Goal: Task Accomplishment & Management: Manage account settings

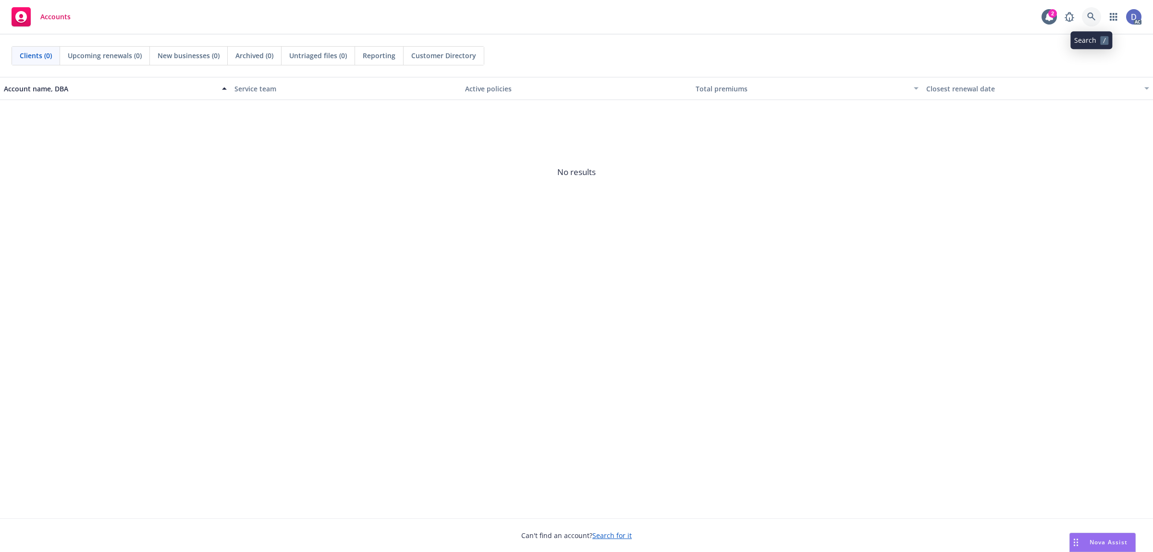
click at [1089, 11] on link at bounding box center [1091, 16] width 19 height 19
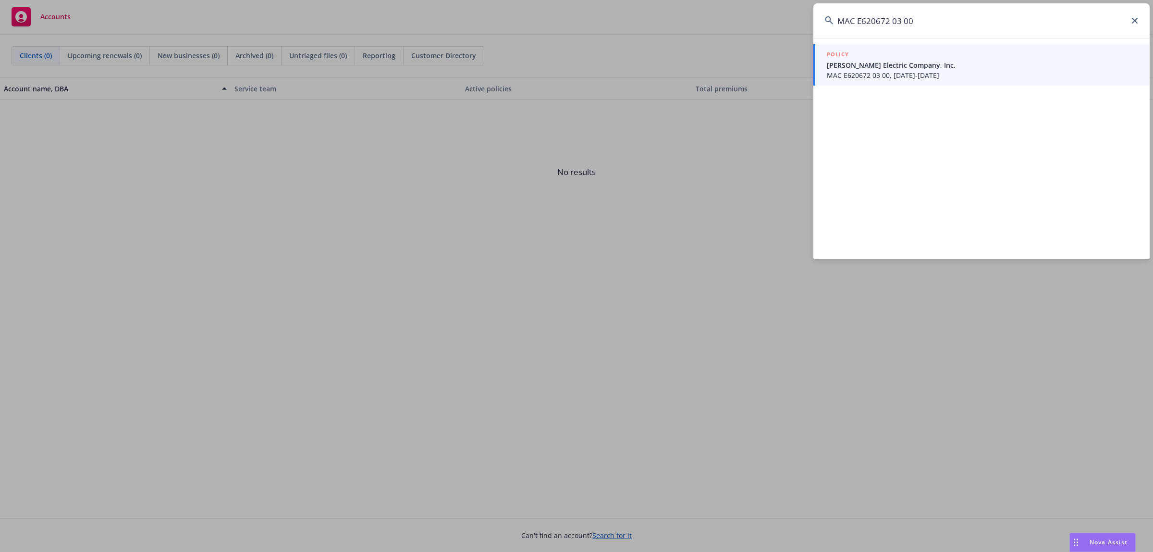
type input "MAC E620672 03 00"
click at [974, 70] on span "MAC E620672 03 00, 10/28/2023-10/28/2024" at bounding box center [982, 75] width 311 height 10
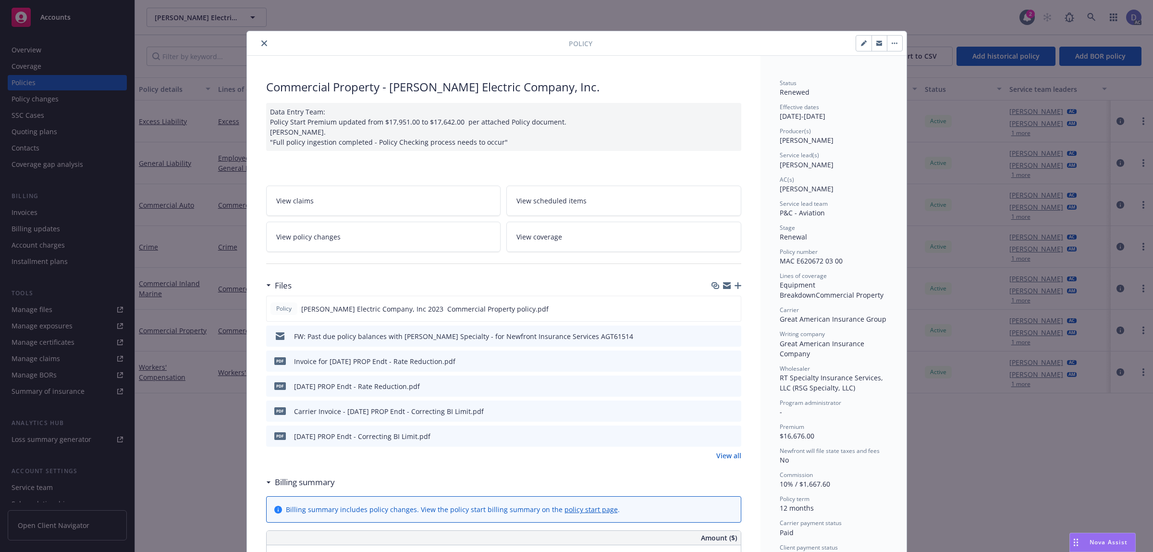
click at [261, 43] on icon "close" at bounding box center [264, 43] width 6 height 6
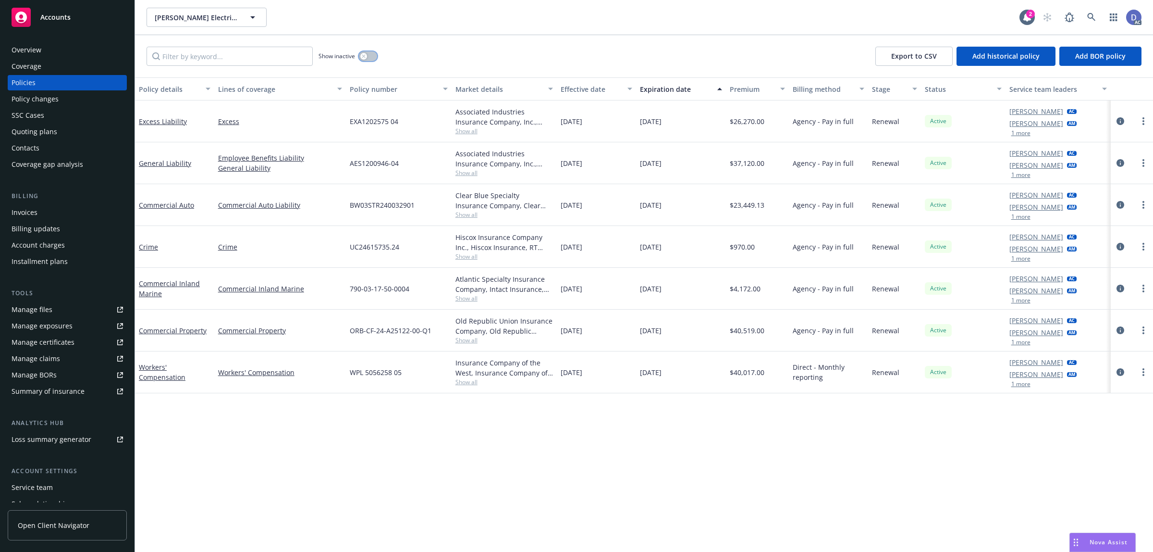
click at [375, 58] on button "button" at bounding box center [368, 56] width 18 height 10
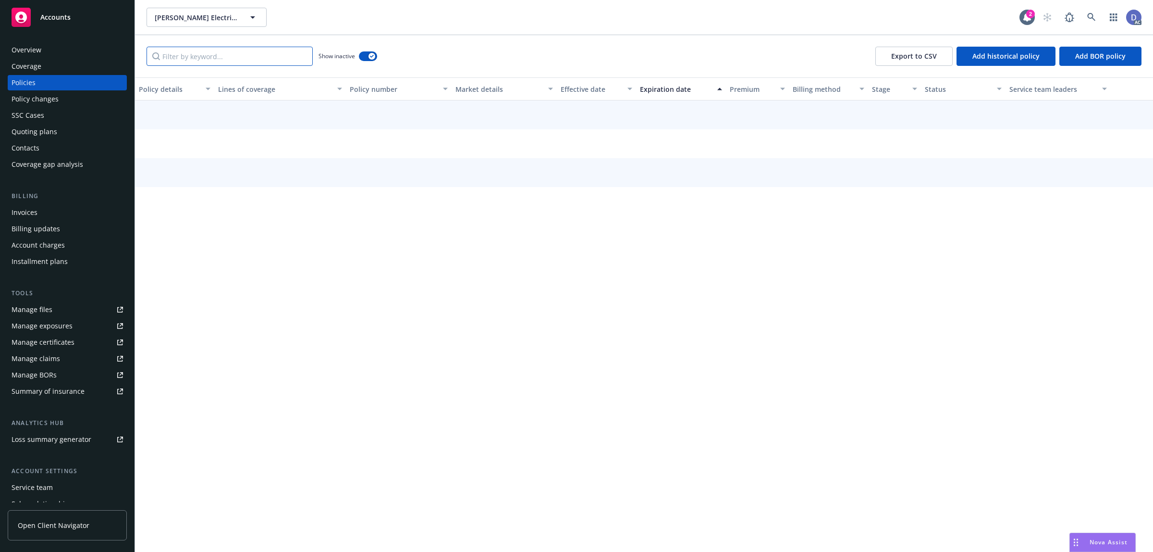
click at [290, 62] on input "Filter by keyword..." at bounding box center [230, 56] width 166 height 19
paste input "MAC E620672 03 00"
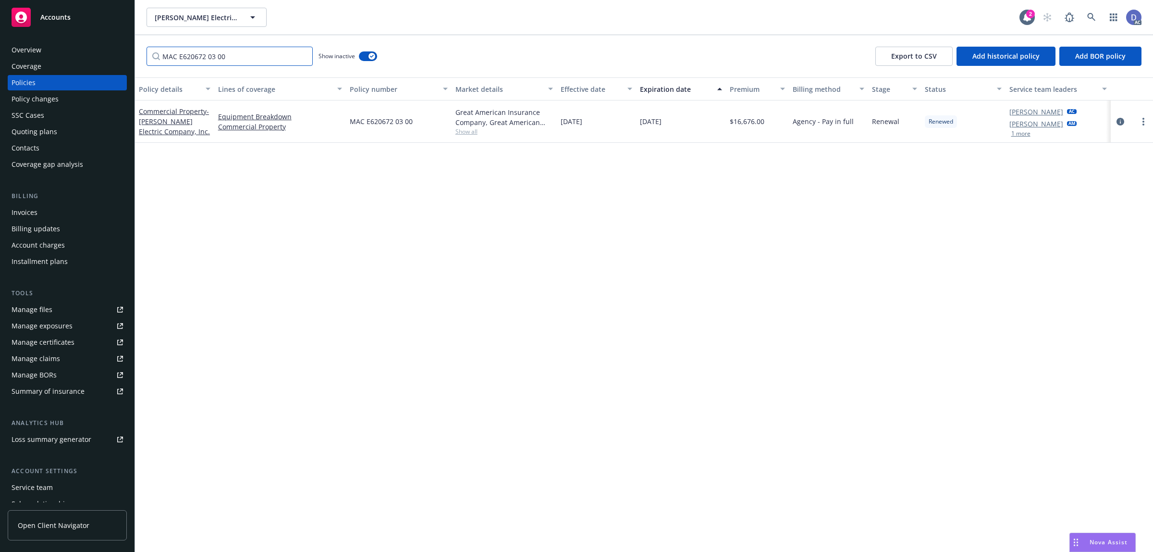
type input "MAC E620672 03 00"
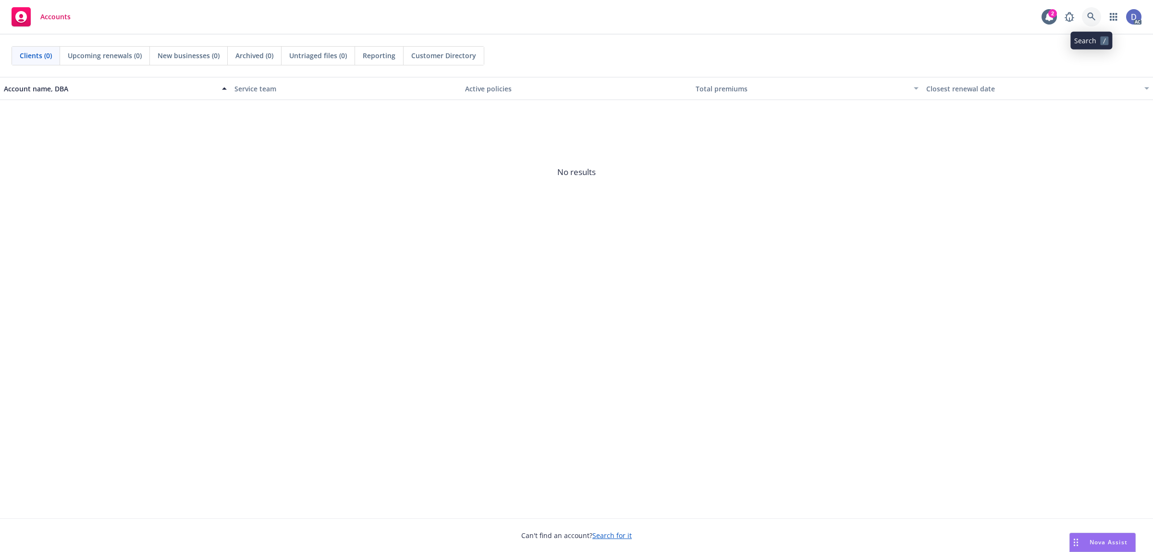
click at [922, 25] on link at bounding box center [1091, 16] width 19 height 19
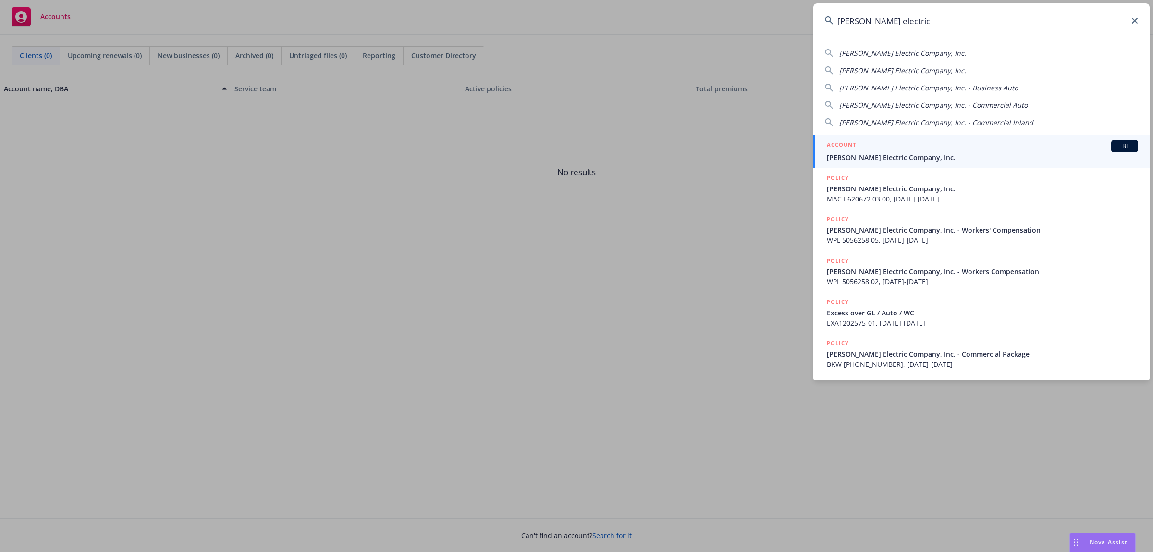
type input "vincent electric"
click at [922, 160] on span "[PERSON_NAME] Electric Company, Inc." at bounding box center [982, 157] width 311 height 10
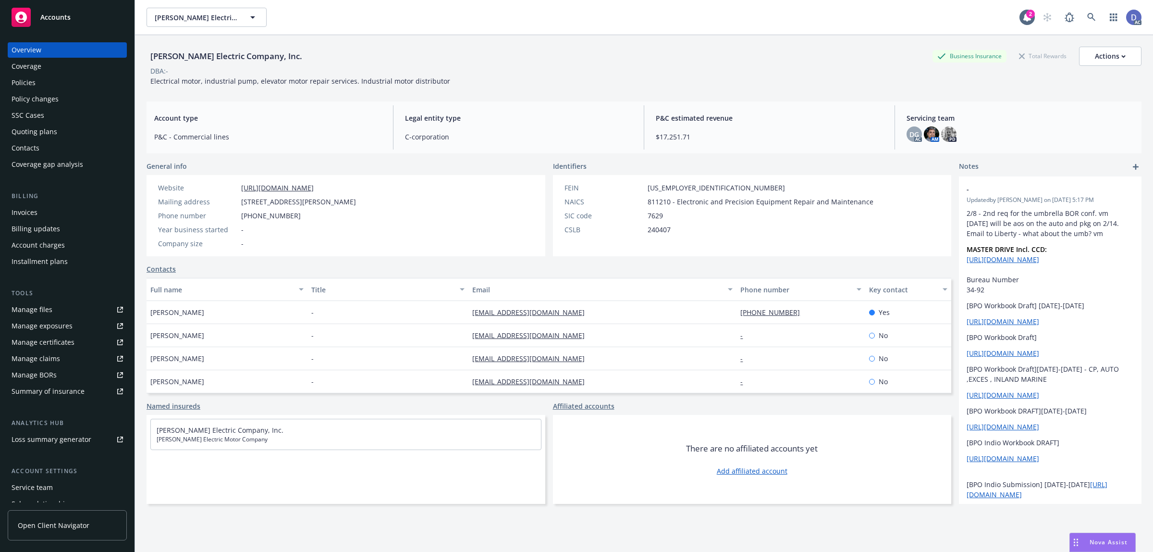
click at [56, 359] on div "Manage claims" at bounding box center [36, 358] width 49 height 15
click at [45, 311] on div "Manage files" at bounding box center [32, 309] width 41 height 15
copy div "Vincent Electric Company, Inc."
drag, startPoint x: 250, startPoint y: 60, endPoint x: 151, endPoint y: 61, distance: 98.5
click at [151, 61] on div "Vincent Electric Company, Inc. Business Insurance Total Rewards Actions" at bounding box center [644, 56] width 995 height 19
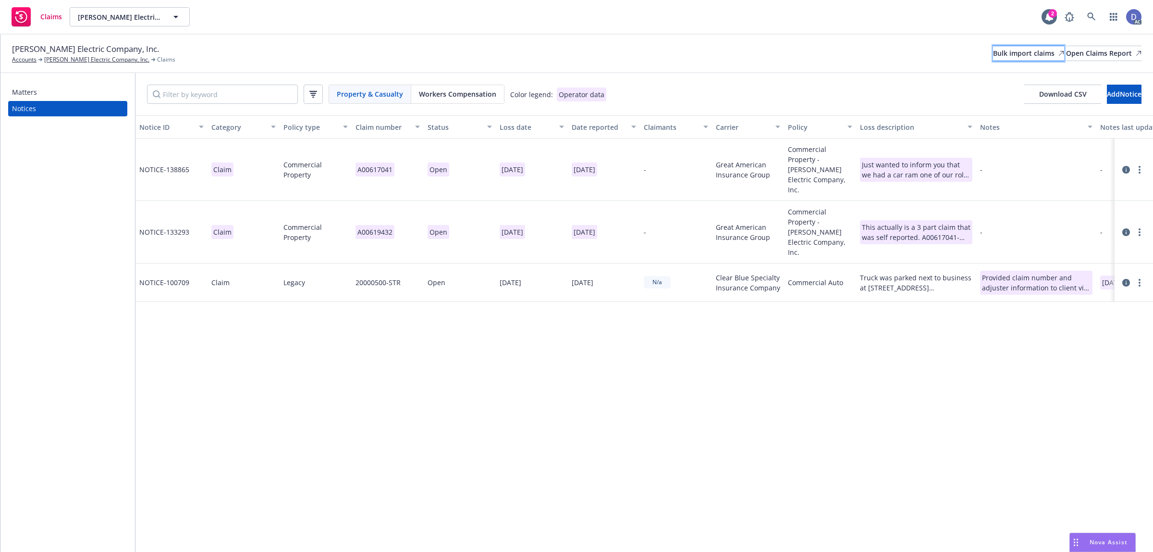
click at [993, 49] on div "Bulk import claims" at bounding box center [1028, 53] width 71 height 14
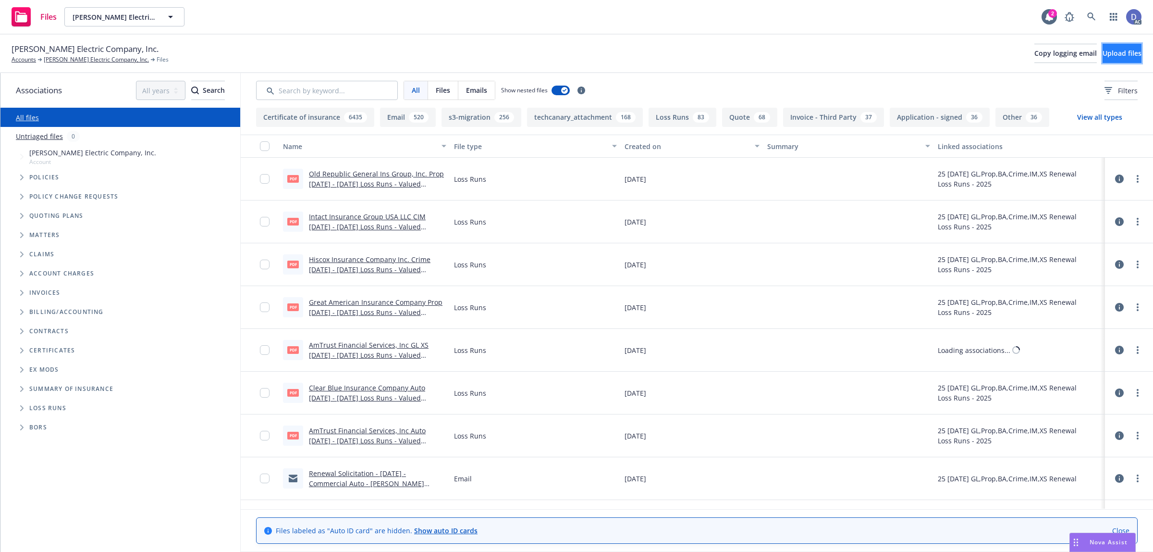
click at [1109, 61] on button "Upload files" at bounding box center [1122, 53] width 39 height 19
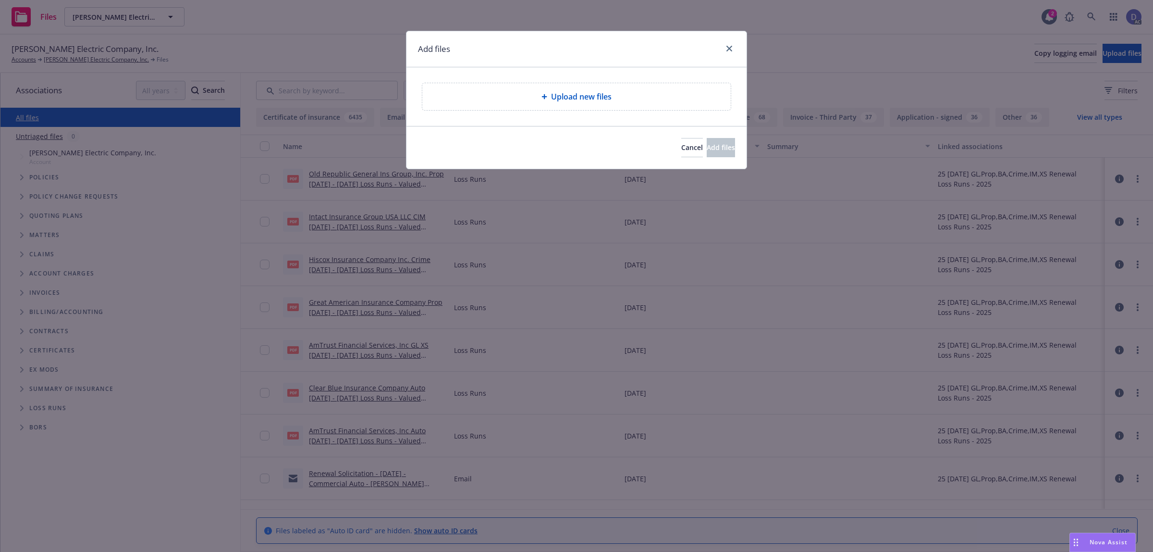
click at [577, 101] on span "Upload new files" at bounding box center [581, 97] width 61 height 12
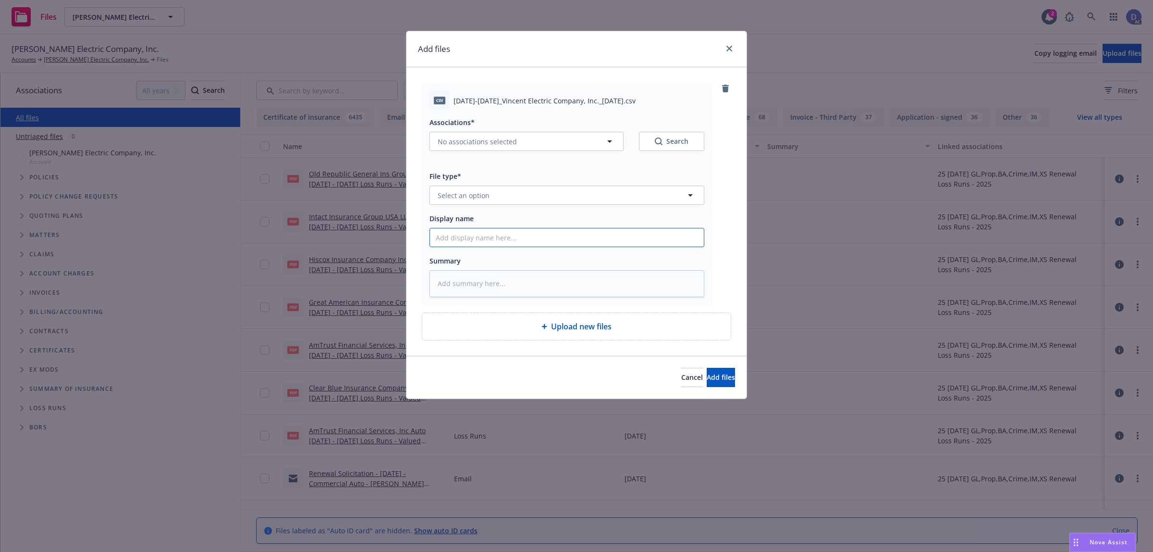
click at [575, 233] on input "Display name" at bounding box center [567, 237] width 274 height 18
paste input "2023-2024_Vincent Electric Company, Inc._7-30-2024"
type input "2023-2024_Vincent Electric Company, Inc._7-30-2024"
type textarea "x"
type input "2023-2024_Vincent Electric Company, Inc._7-30-2024"
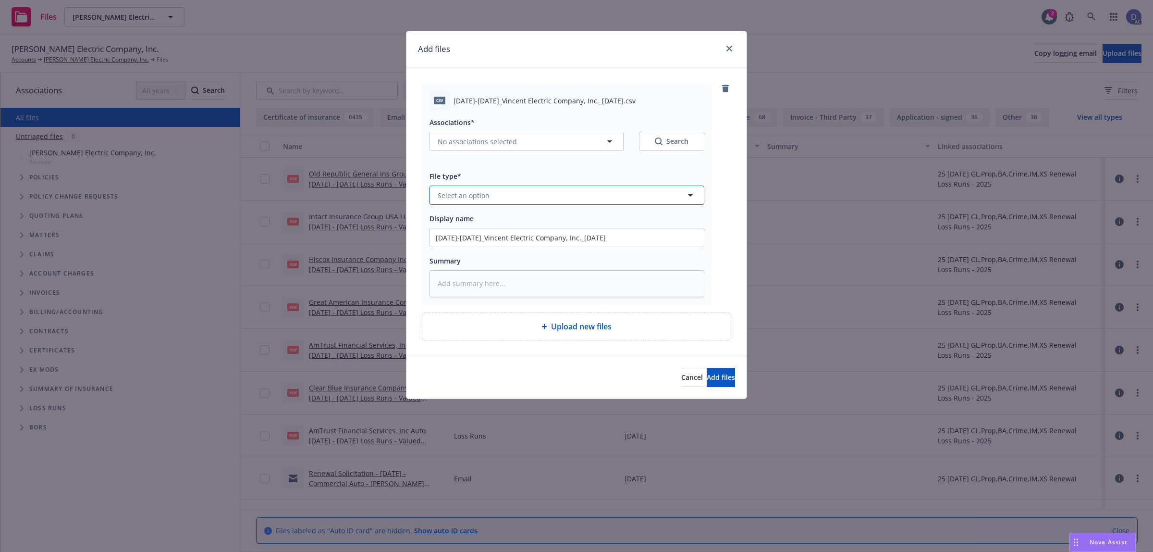
click at [611, 199] on button "Select an option" at bounding box center [567, 195] width 275 height 19
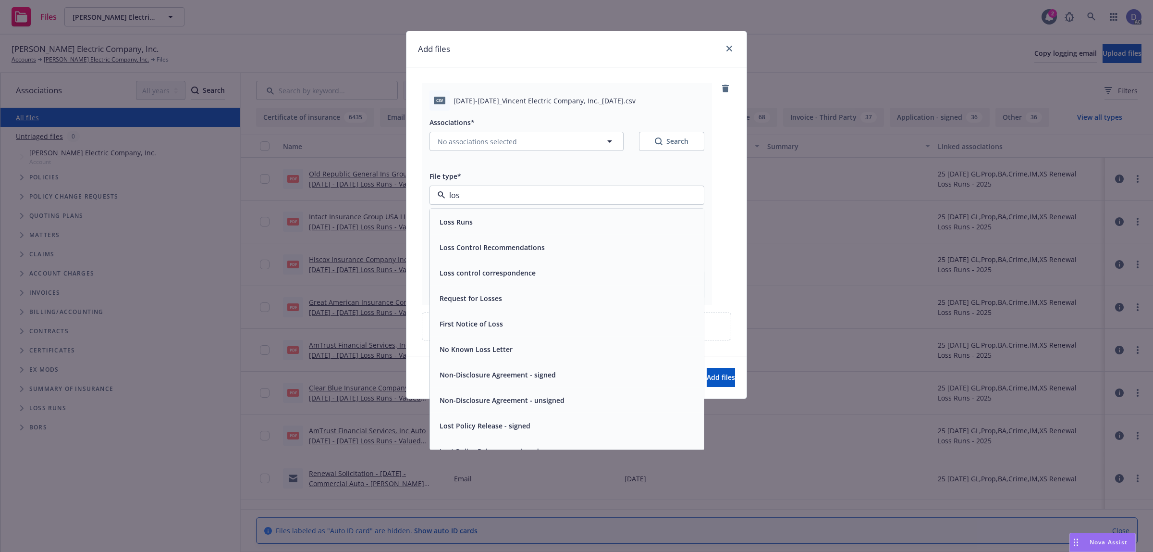
type input "loss"
click at [596, 210] on div "Loss Runs" at bounding box center [567, 221] width 274 height 25
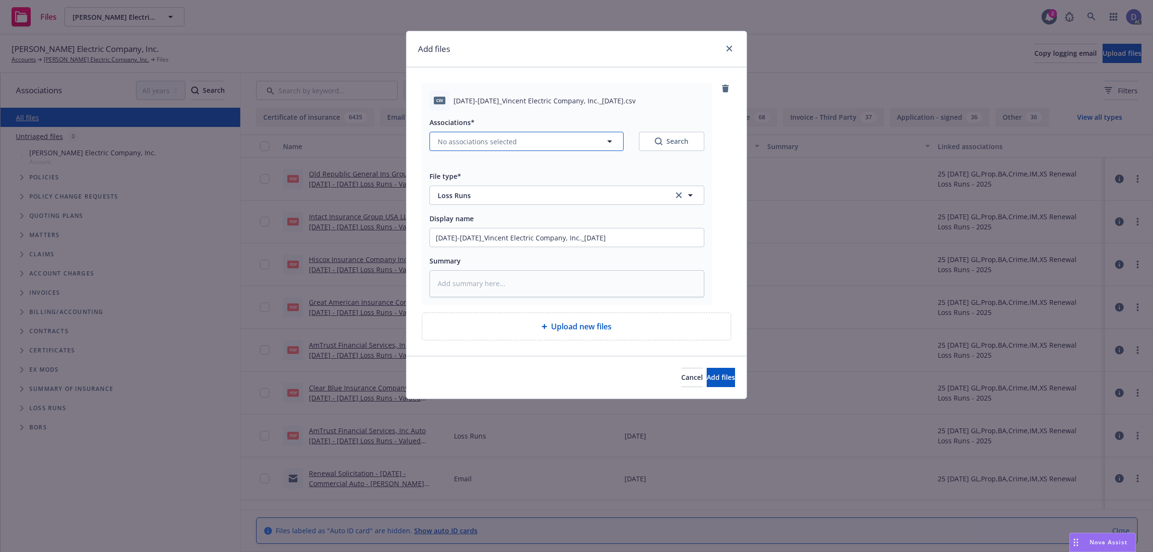
click at [514, 142] on span "No associations selected" at bounding box center [477, 141] width 79 height 10
type textarea "x"
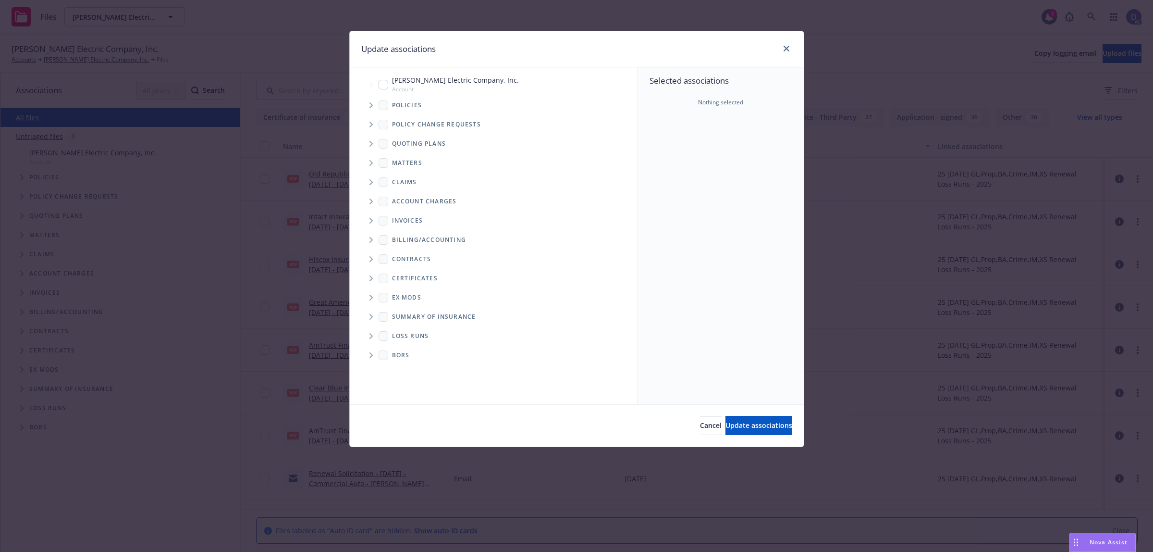
click at [371, 106] on icon "Tree Example" at bounding box center [371, 105] width 3 height 6
click at [678, 132] on div "Selected associations Nothing selected" at bounding box center [721, 235] width 166 height 336
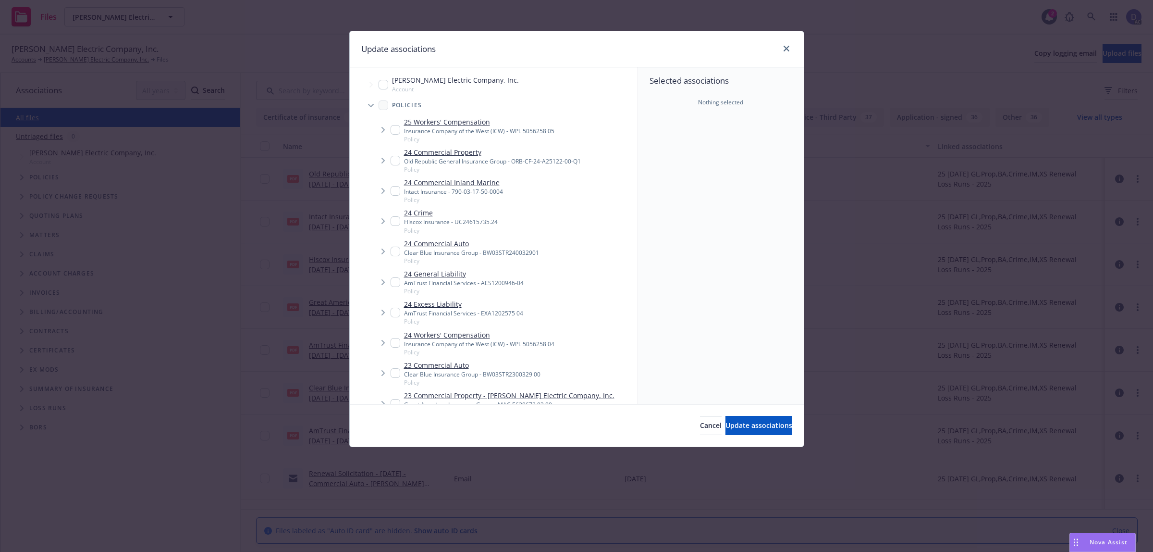
scroll to position [4, 0]
click at [479, 396] on div "23 Commercial Property - Vincent Electric Company, Inc. Great American Insuranc…" at bounding box center [509, 399] width 210 height 26
checkbox input "true"
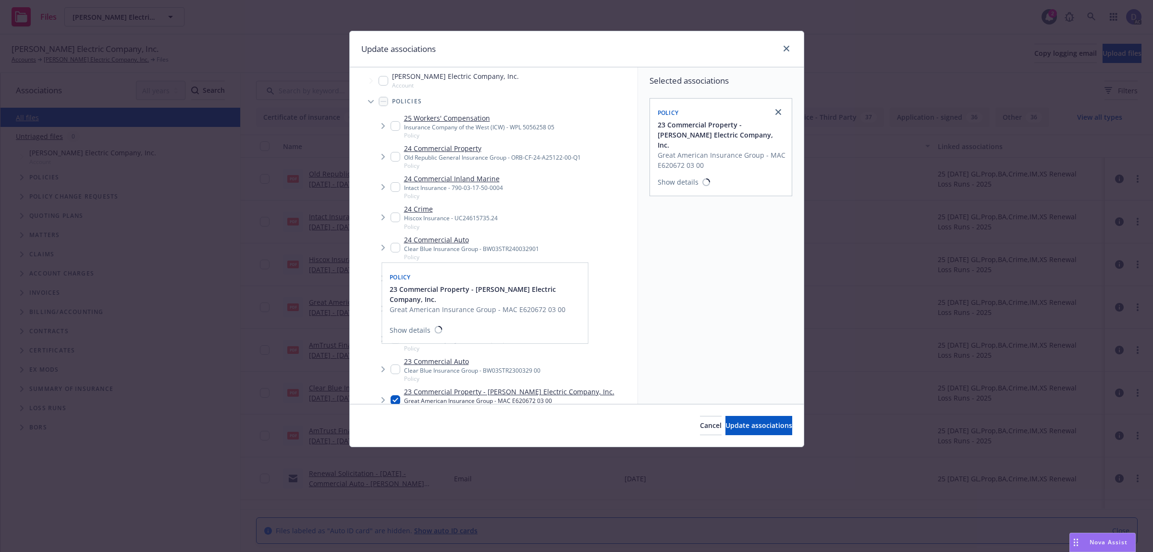
scroll to position [14, 0]
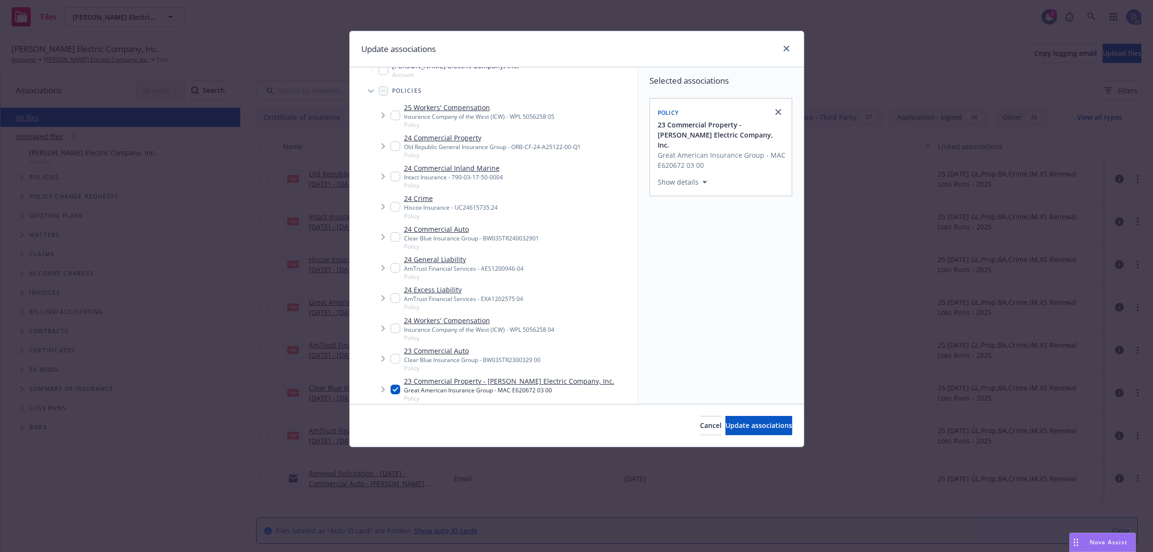
click at [743, 435] on div "Cancel Update associations" at bounding box center [577, 425] width 454 height 43
click at [750, 425] on span "Update associations" at bounding box center [759, 425] width 67 height 9
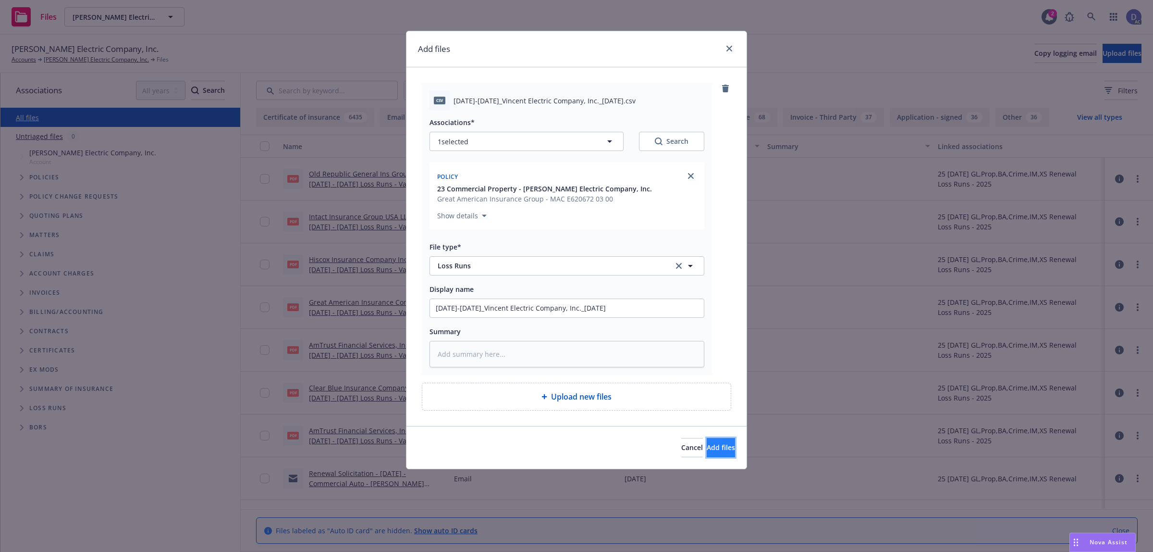
click at [718, 445] on span "Add files" at bounding box center [721, 447] width 28 height 9
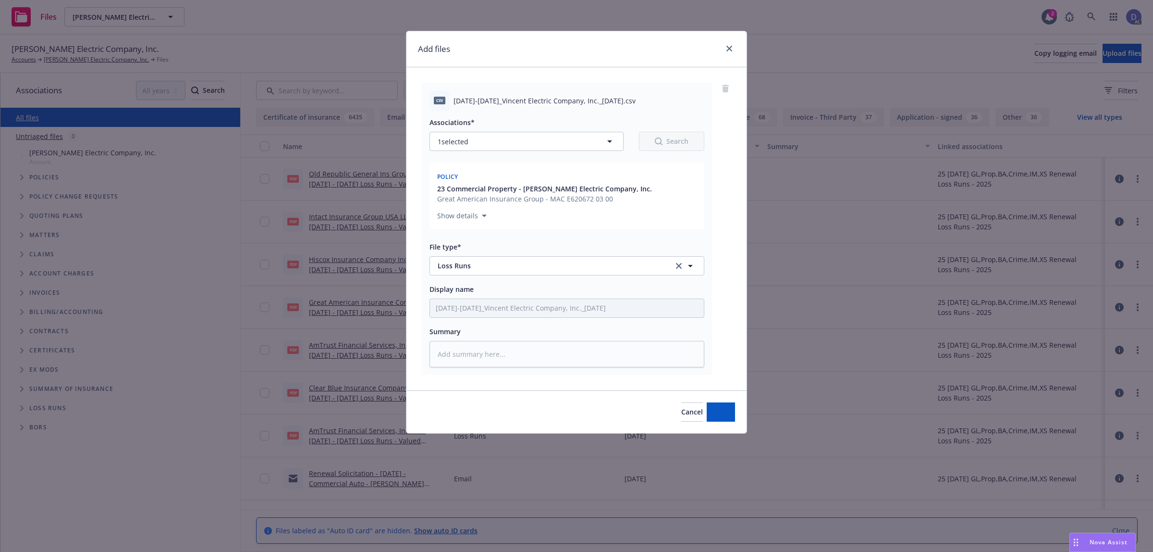
type textarea "x"
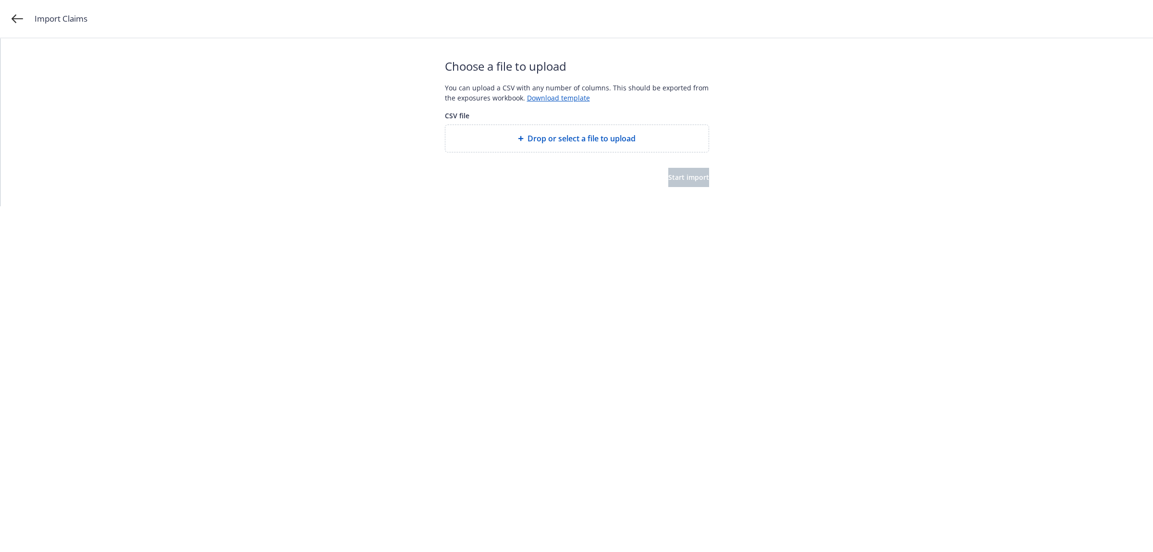
click at [572, 145] on div "Drop or select a file to upload" at bounding box center [576, 138] width 263 height 27
click at [594, 137] on span "Drop or select a file to upload" at bounding box center [582, 139] width 108 height 12
click at [676, 189] on div "Choose a file to upload You can upload a CSV with any number of columns. This s…" at bounding box center [577, 122] width 264 height 168
click at [678, 184] on button "Start import" at bounding box center [688, 177] width 41 height 19
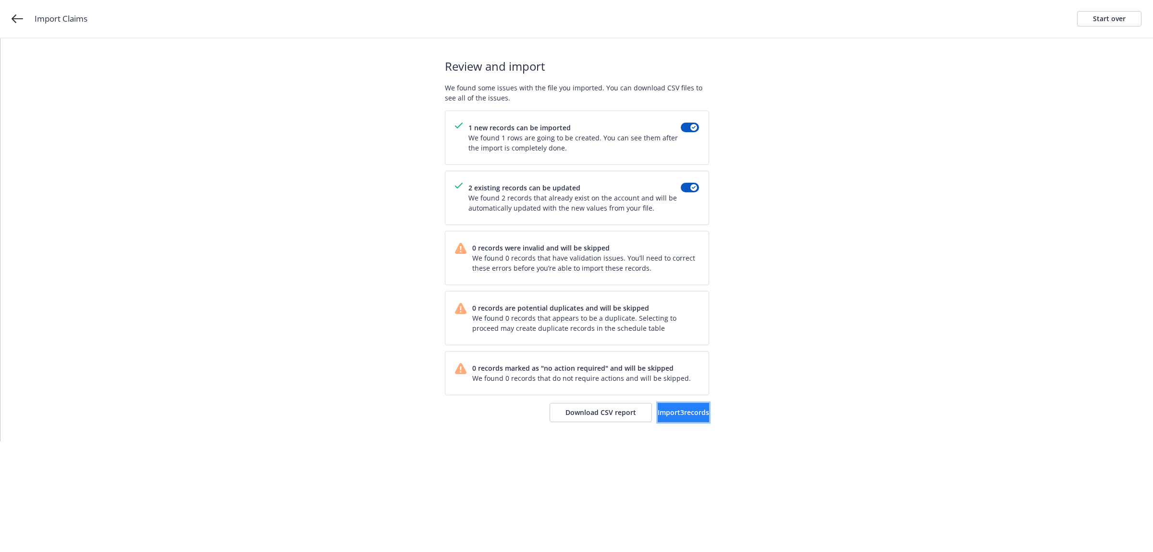
click at [666, 416] on span "Import 3 records" at bounding box center [683, 412] width 51 height 9
click at [667, 421] on link "View accounts" at bounding box center [670, 412] width 79 height 19
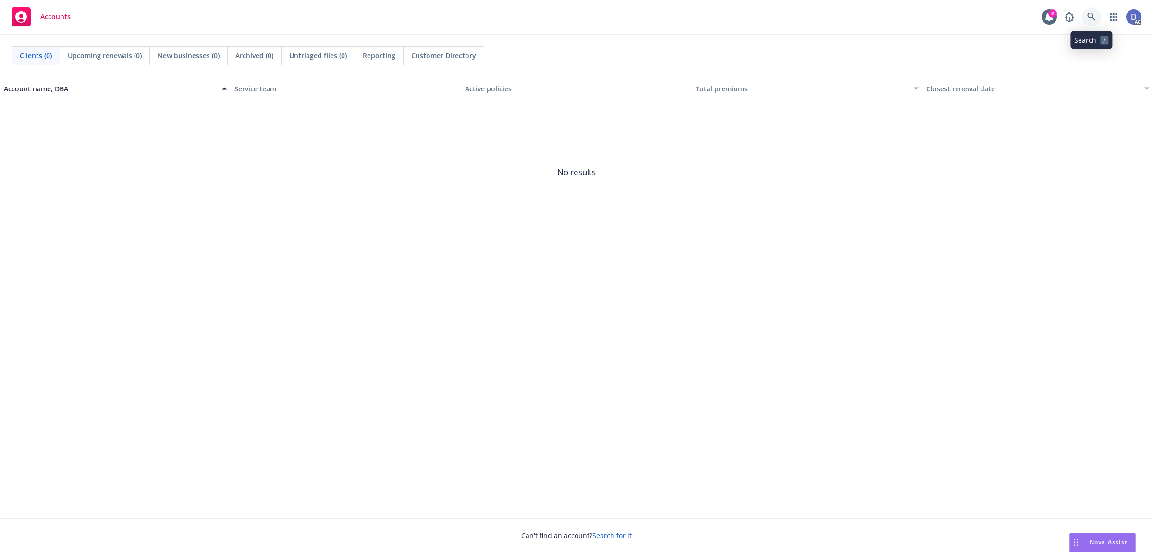
click at [1095, 22] on link at bounding box center [1091, 16] width 19 height 19
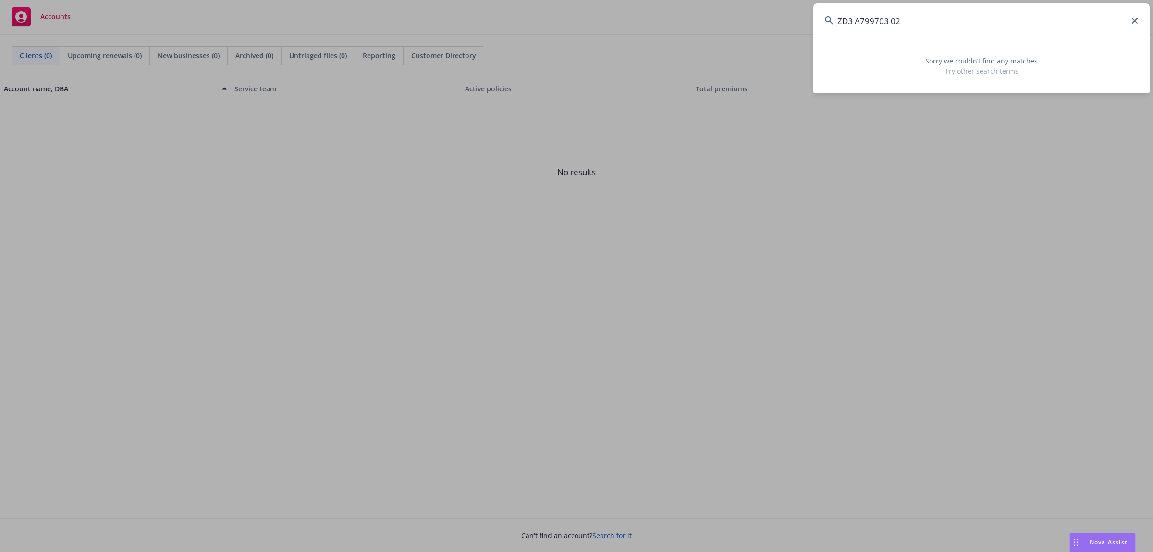
click at [1048, 25] on input "ZD3 A799703 02" at bounding box center [982, 20] width 336 height 35
paste input "HF A799703 09"
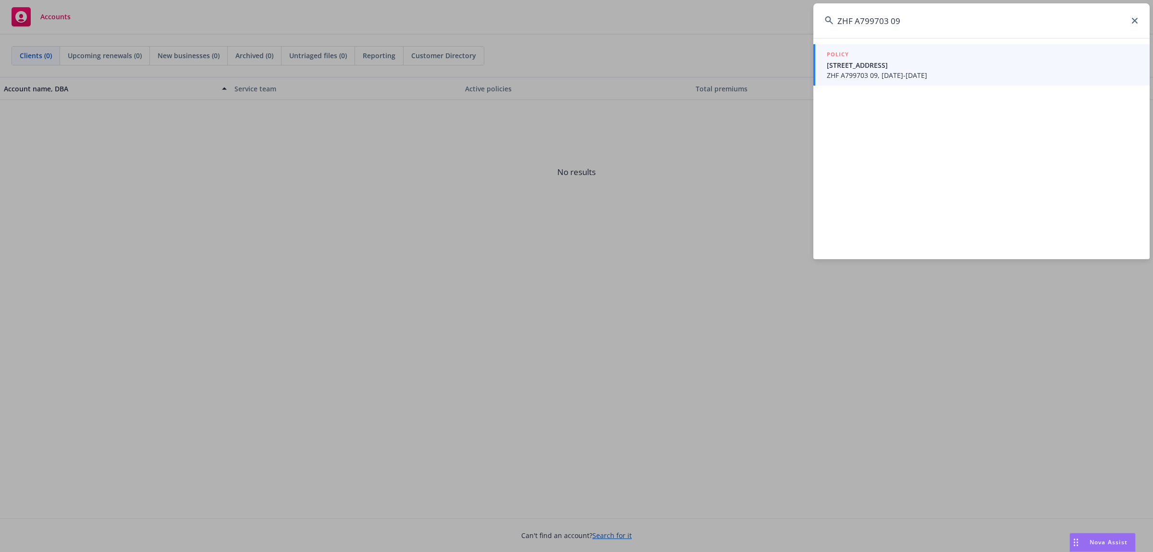
type input "ZHF A799703 09"
click at [912, 75] on span "ZHF A799703 09, [DATE]-[DATE]" at bounding box center [982, 75] width 311 height 10
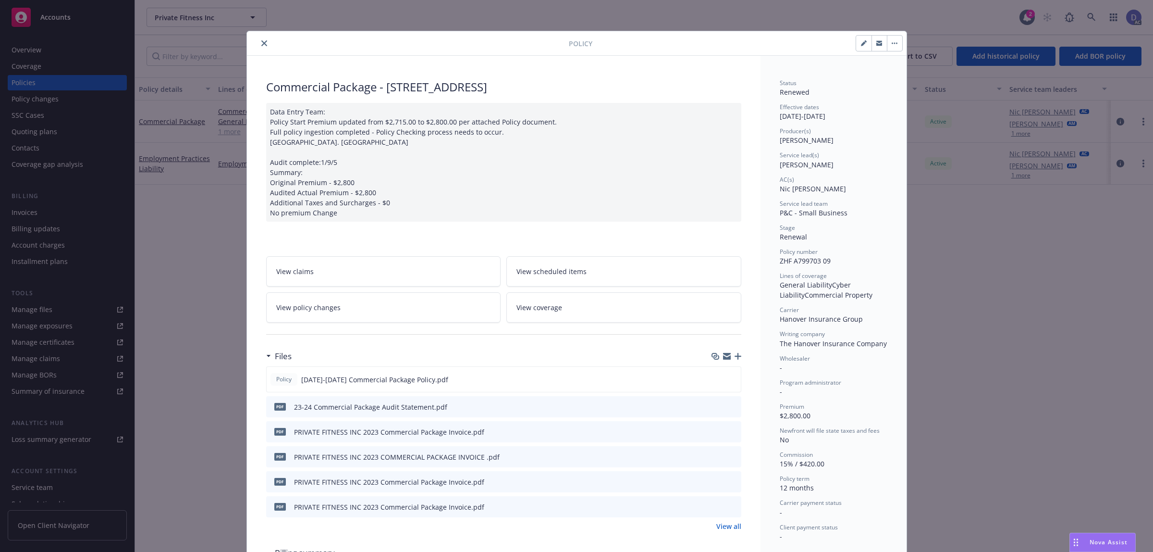
click at [260, 48] on button "close" at bounding box center [265, 43] width 12 height 12
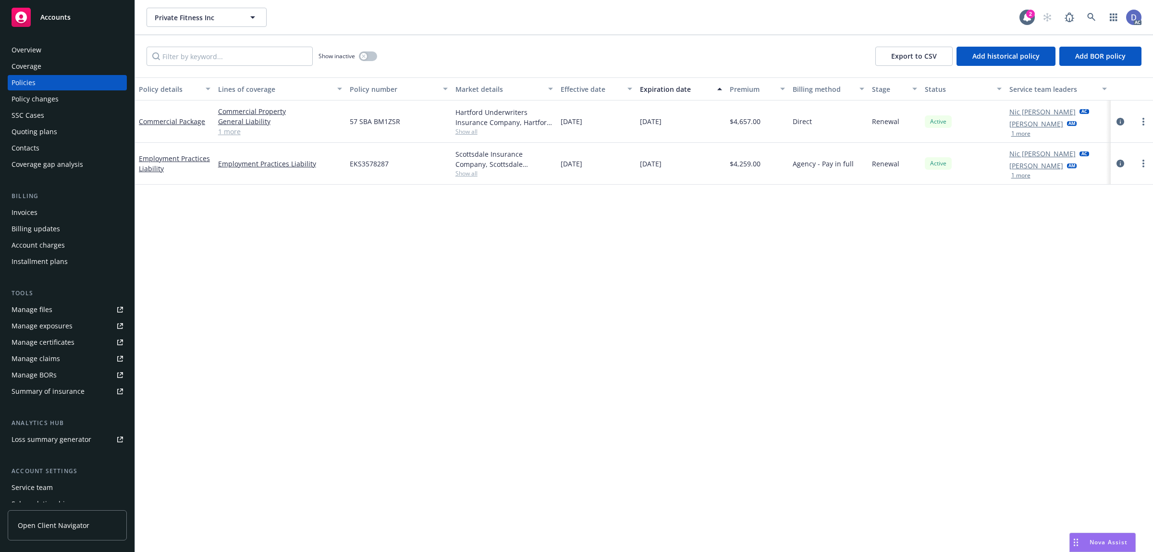
click at [44, 51] on div "Overview" at bounding box center [67, 49] width 111 height 15
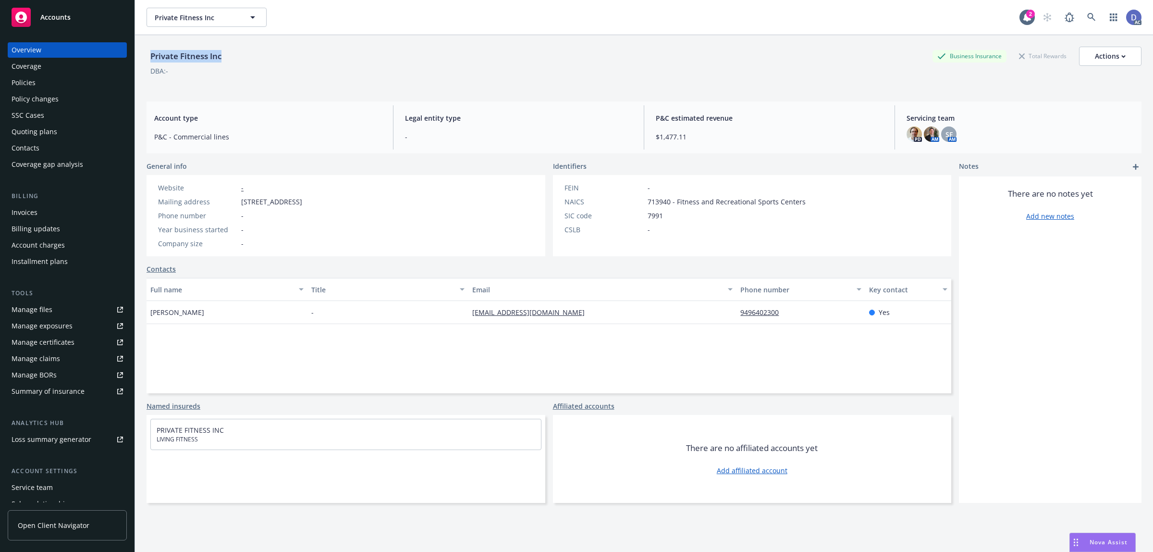
copy div "Private Fitness Inc"
drag, startPoint x: 224, startPoint y: 62, endPoint x: 151, endPoint y: 65, distance: 73.1
click at [151, 65] on div "Private Fitness Inc" at bounding box center [186, 56] width 79 height 19
click at [65, 85] on div "Policies" at bounding box center [67, 82] width 111 height 15
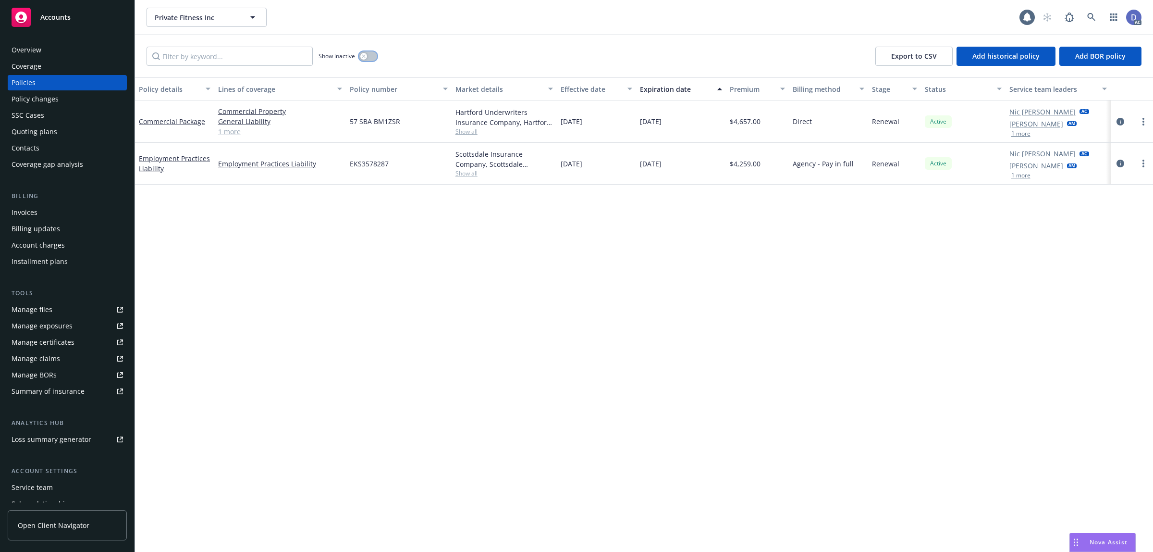
click at [373, 56] on button "button" at bounding box center [368, 56] width 18 height 10
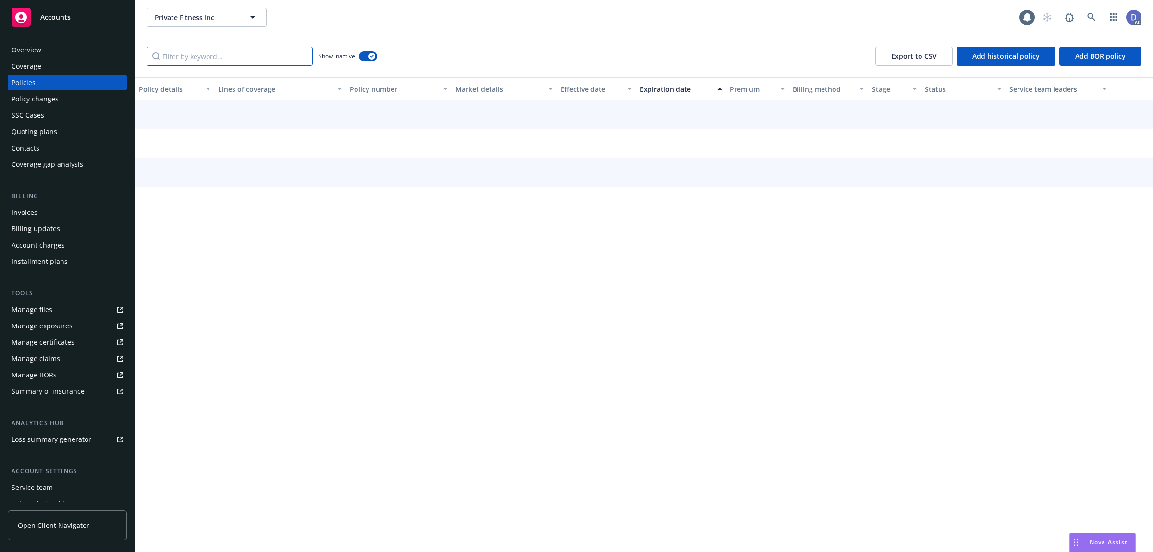
click at [297, 56] on input "Filter by keyword..." at bounding box center [230, 56] width 166 height 19
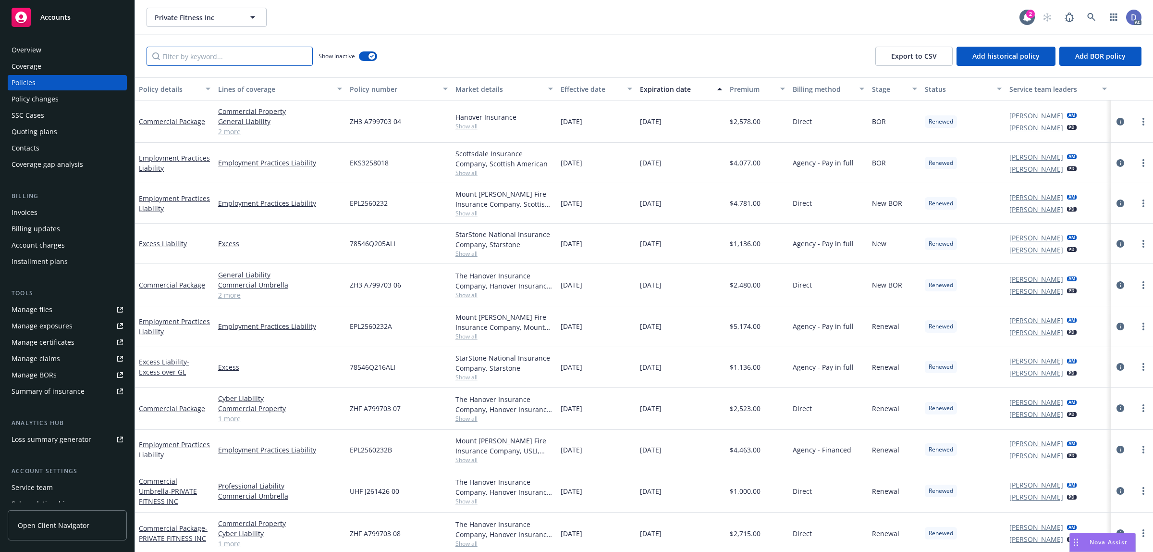
click at [261, 62] on input "Filter by keyword..." at bounding box center [230, 56] width 166 height 19
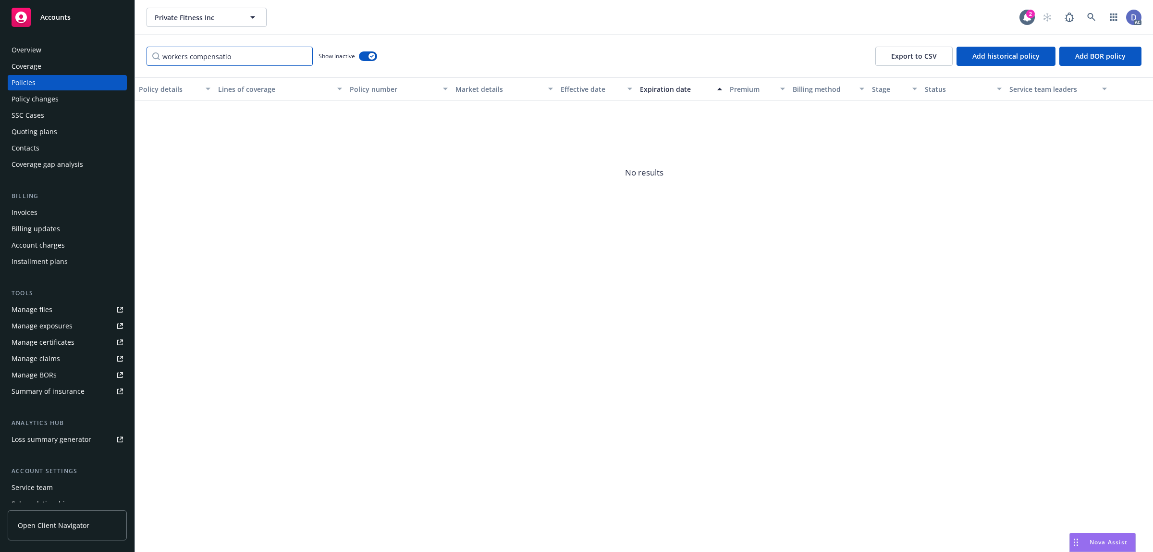
type input "workers compensation"
click at [302, 54] on input "workers compensation" at bounding box center [230, 56] width 166 height 19
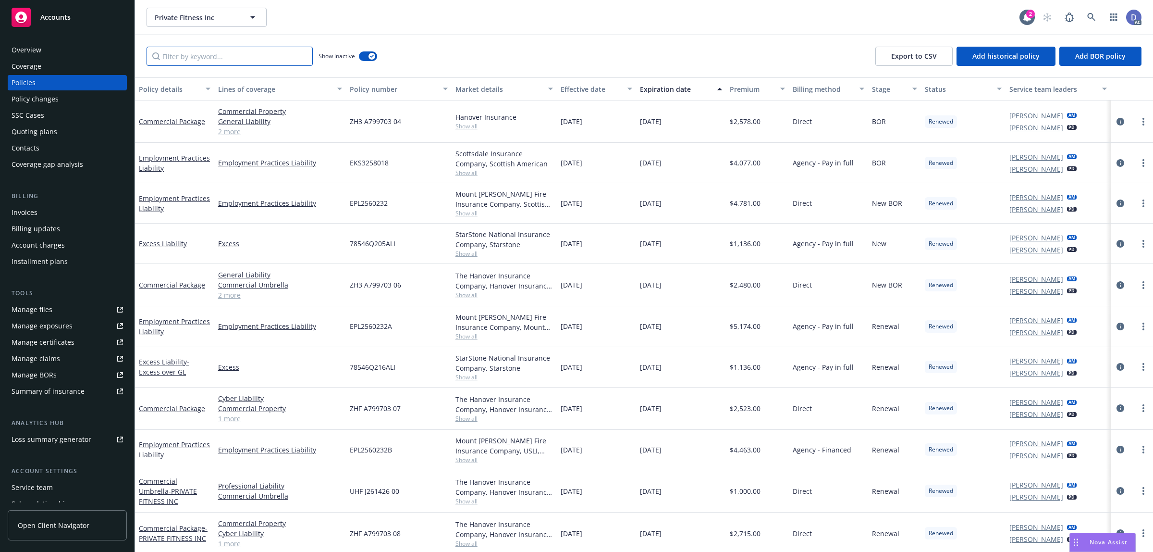
click at [256, 54] on input "Filter by keyword..." at bounding box center [230, 56] width 166 height 19
paste input "ZHF A799703 09"
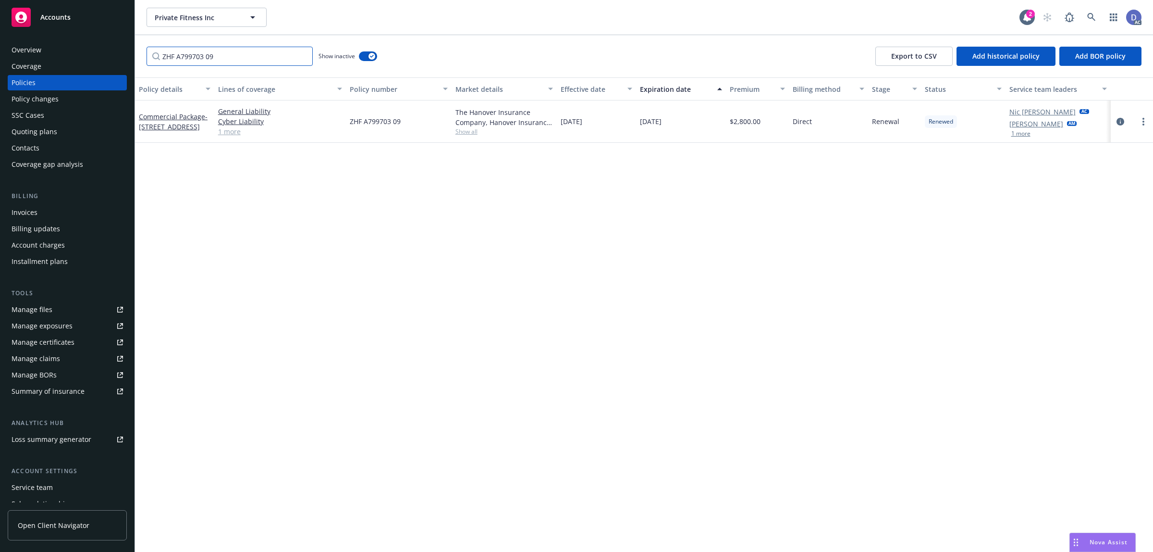
click at [263, 65] on input "ZHF A799703 09" at bounding box center [230, 56] width 166 height 19
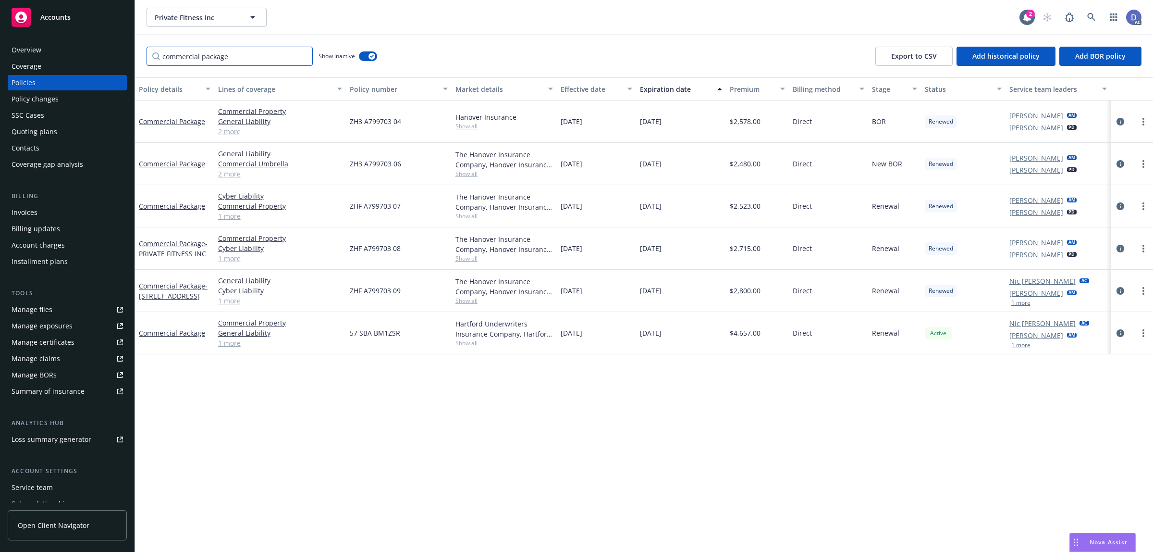
type input "commercial package"
